Goal: Book appointment/travel/reservation

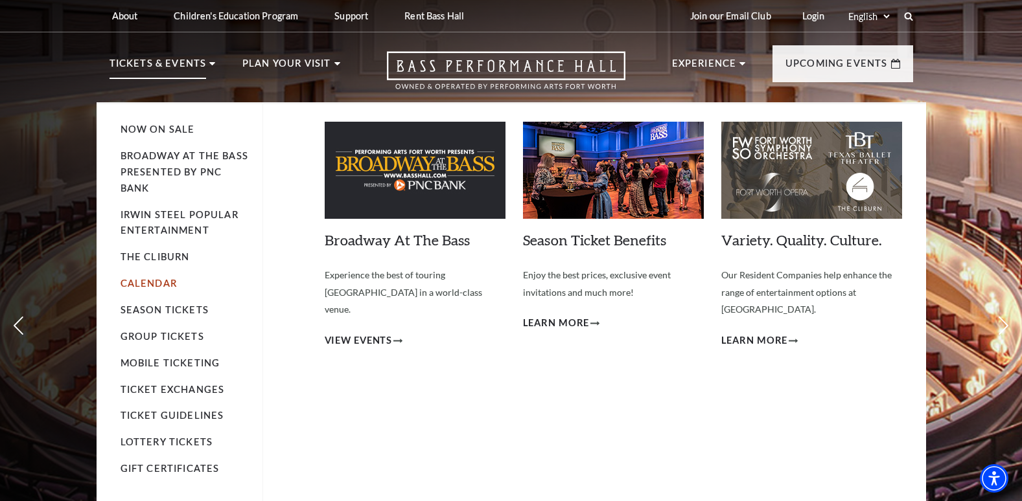
click at [160, 284] on link "Calendar" at bounding box center [149, 283] width 56 height 11
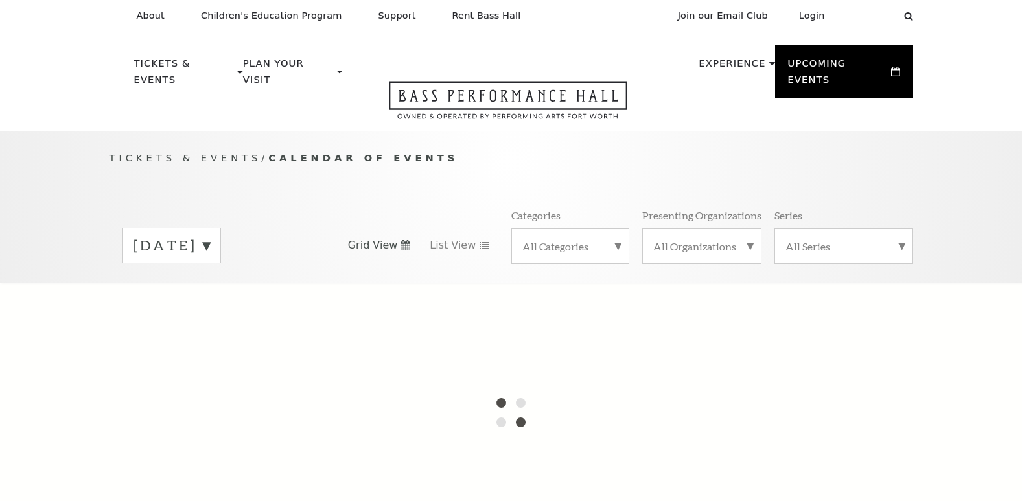
scroll to position [115, 0]
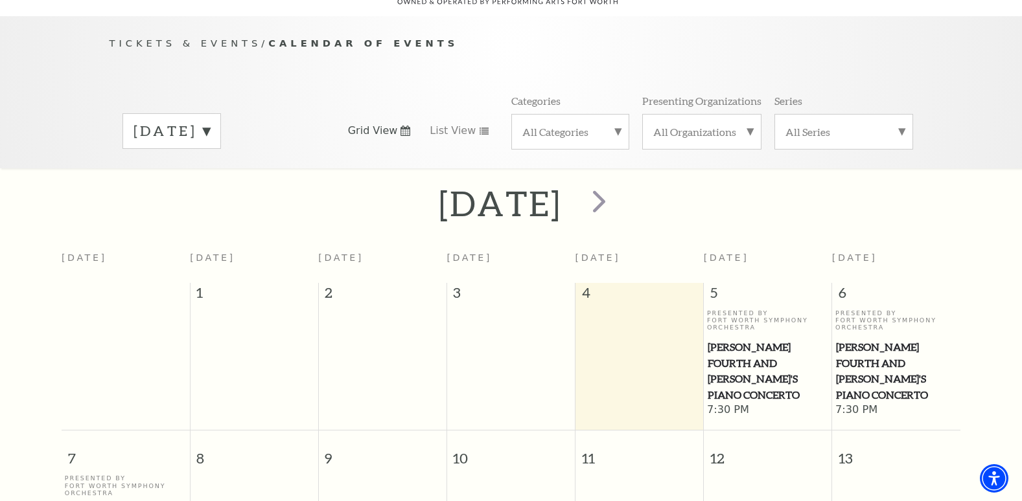
click at [210, 121] on label "[DATE]" at bounding box center [171, 131] width 76 height 20
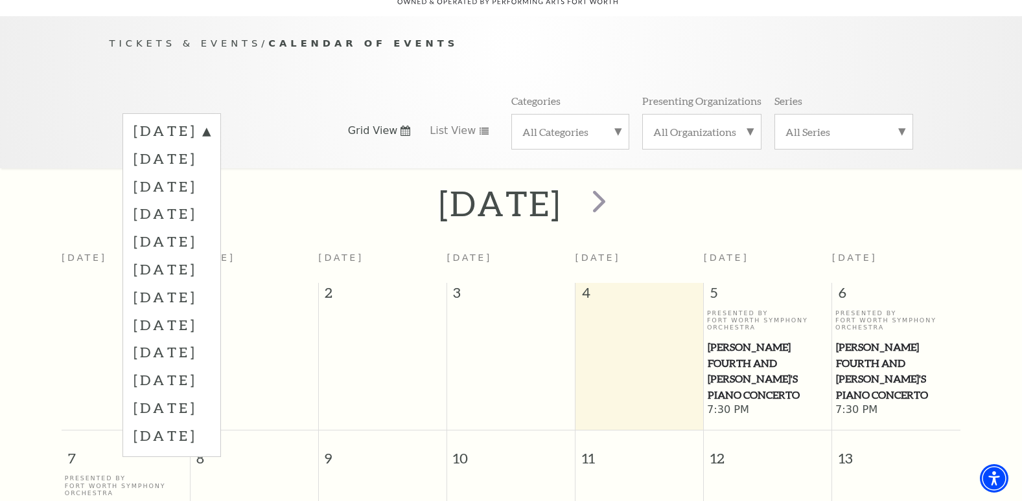
click at [210, 200] on label "[DATE]" at bounding box center [171, 214] width 76 height 28
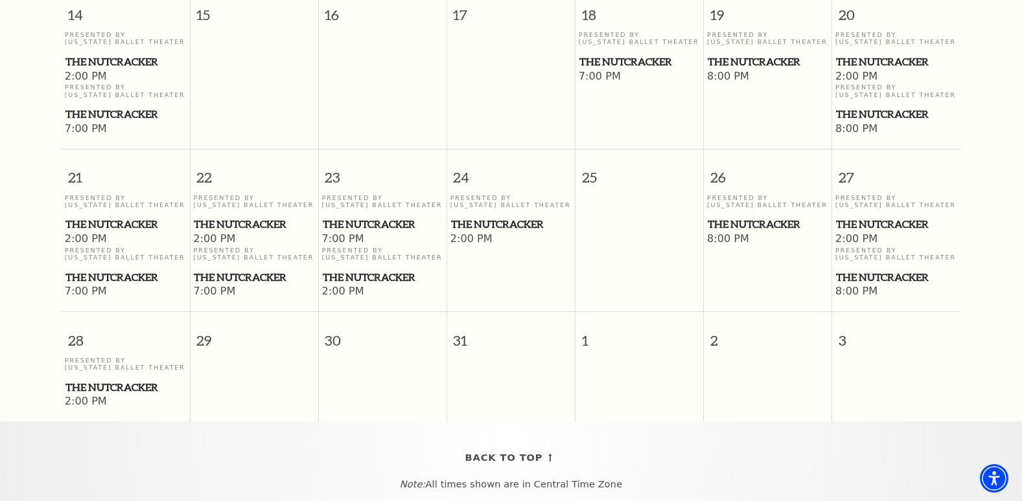
scroll to position [829, 0]
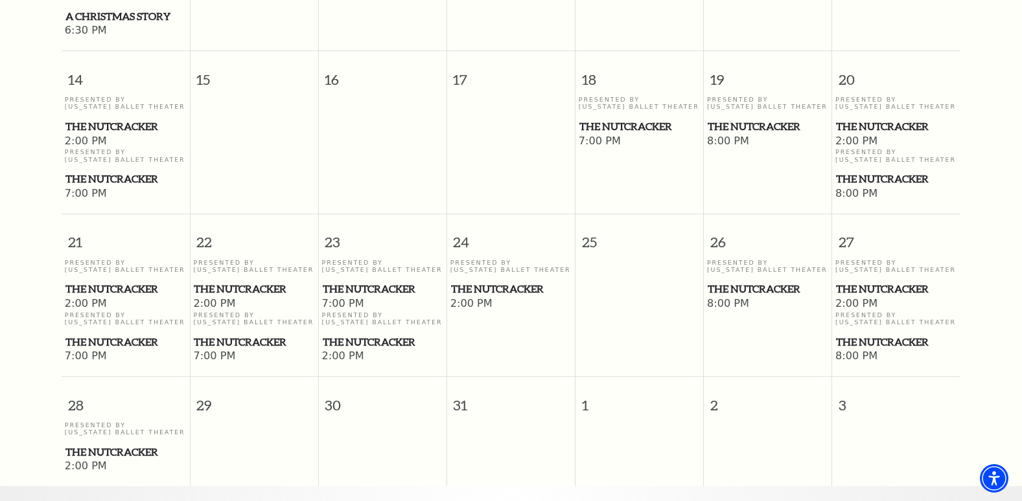
click at [871, 135] on span "2:00 PM" at bounding box center [896, 142] width 122 height 14
click at [878, 120] on span "The Nutcracker" at bounding box center [896, 127] width 121 height 16
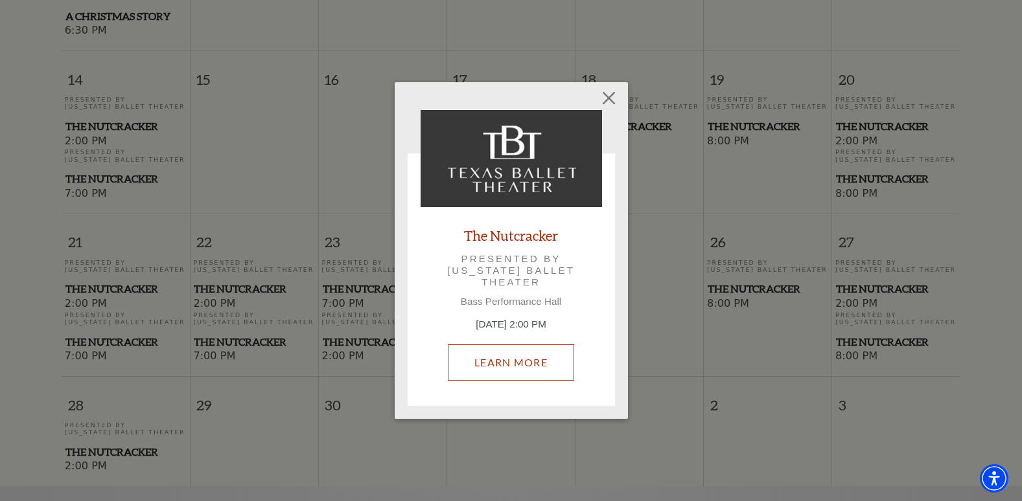
click at [520, 358] on link "Learn More" at bounding box center [511, 363] width 126 height 36
